Goal: Complete application form

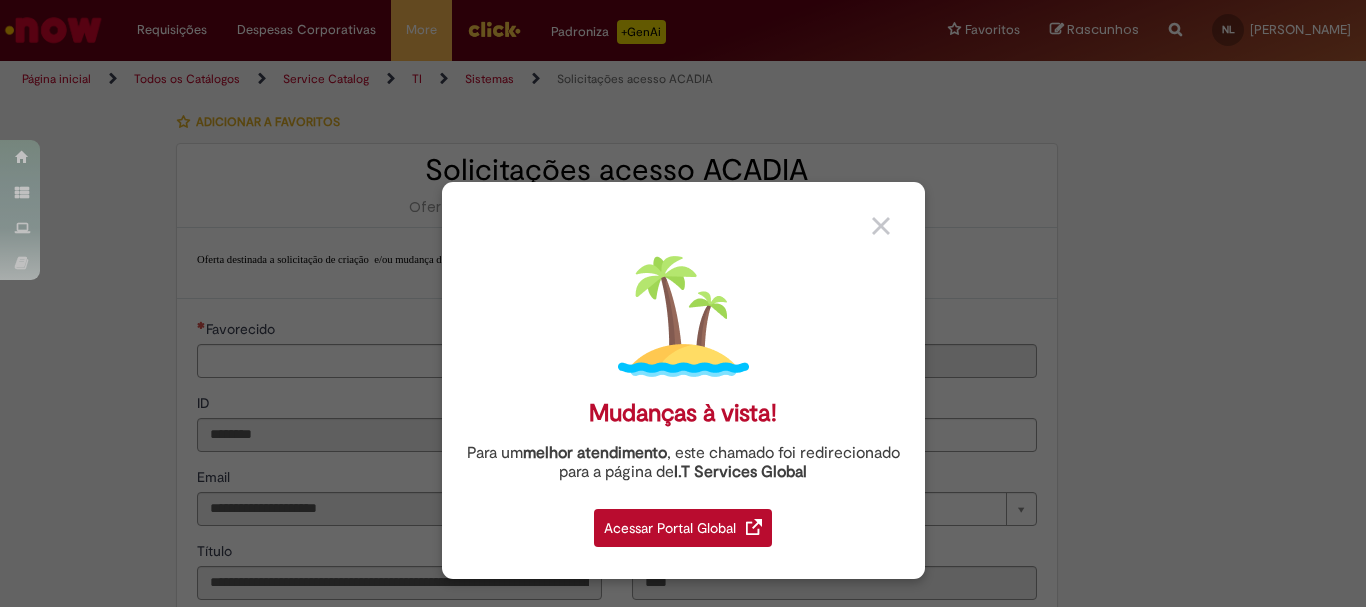
type input "**********"
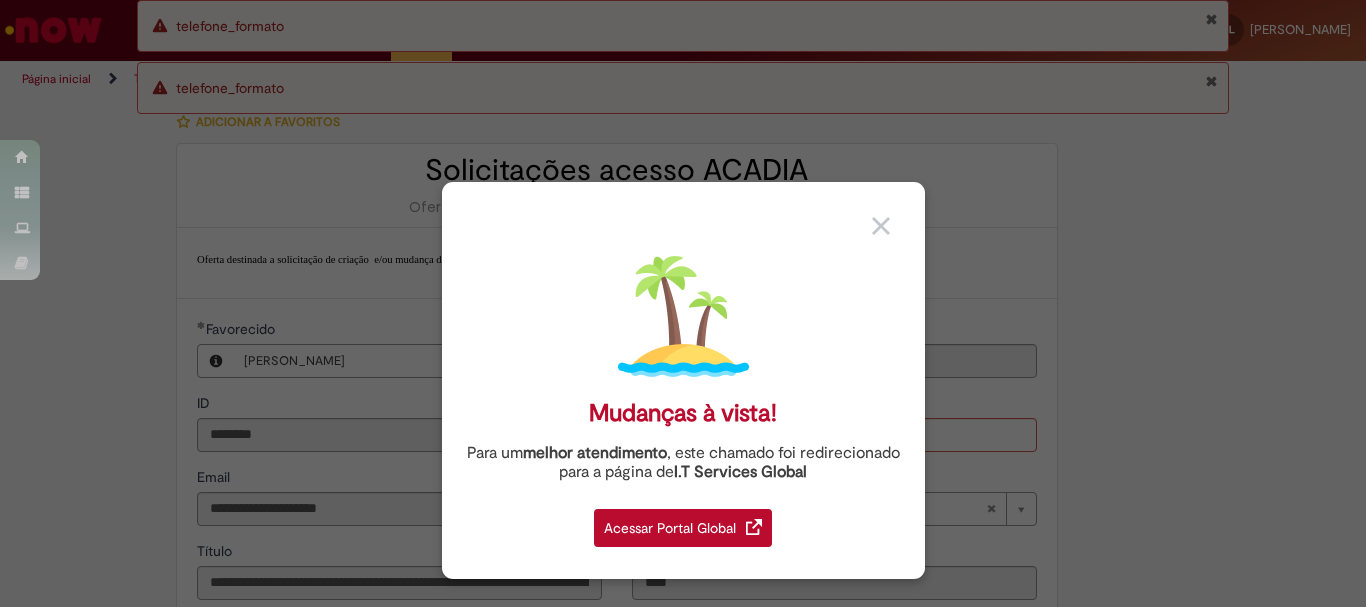
click at [883, 218] on img at bounding box center [881, 226] width 18 height 18
